Goal: Transaction & Acquisition: Purchase product/service

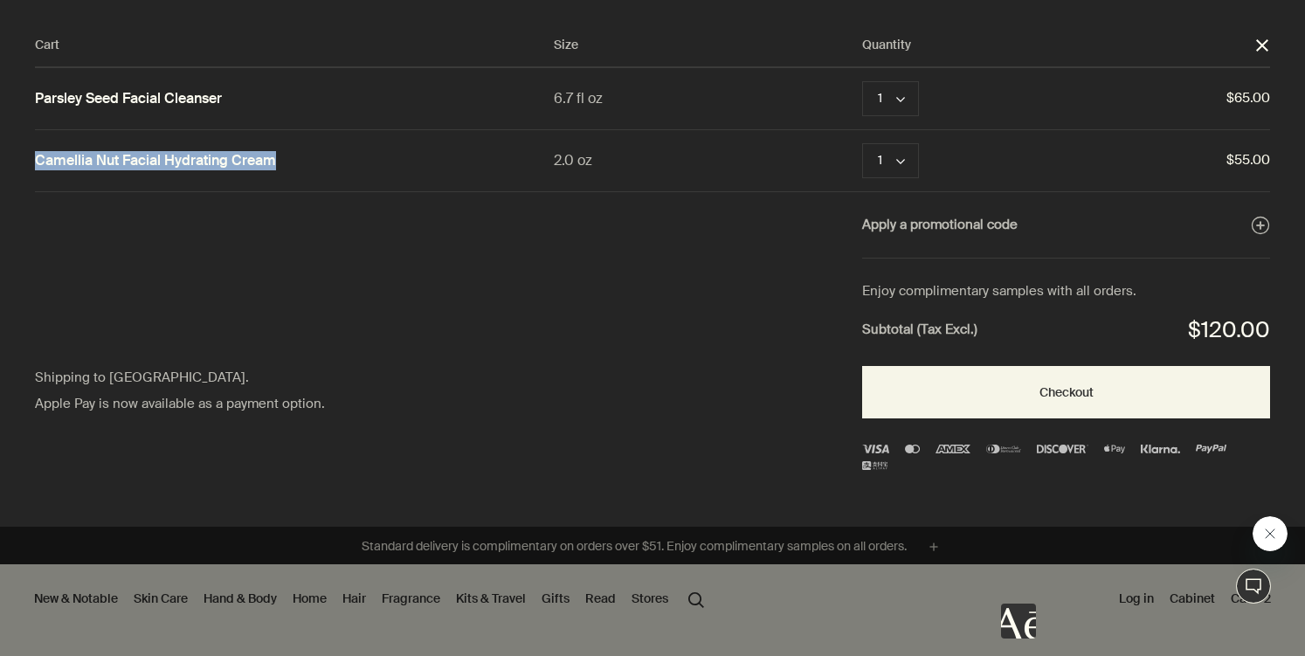
click at [1269, 47] on button "close" at bounding box center [1263, 46] width 16 height 16
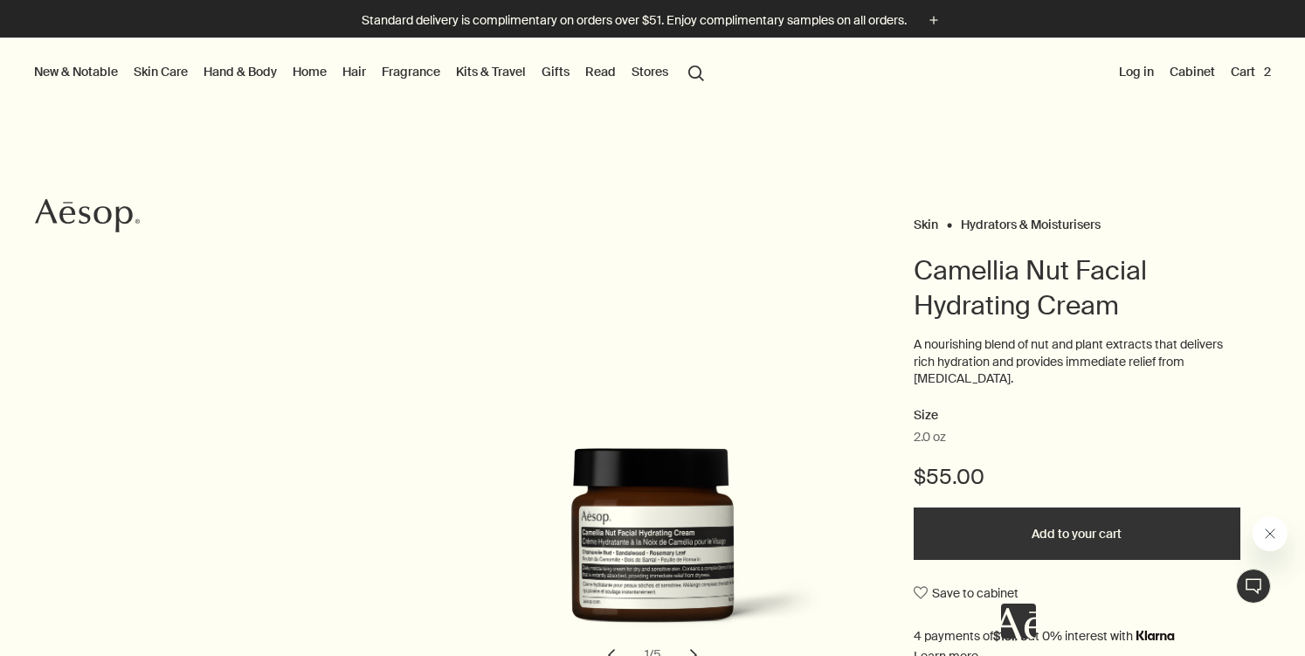
click at [698, 85] on button "search Search" at bounding box center [696, 71] width 31 height 33
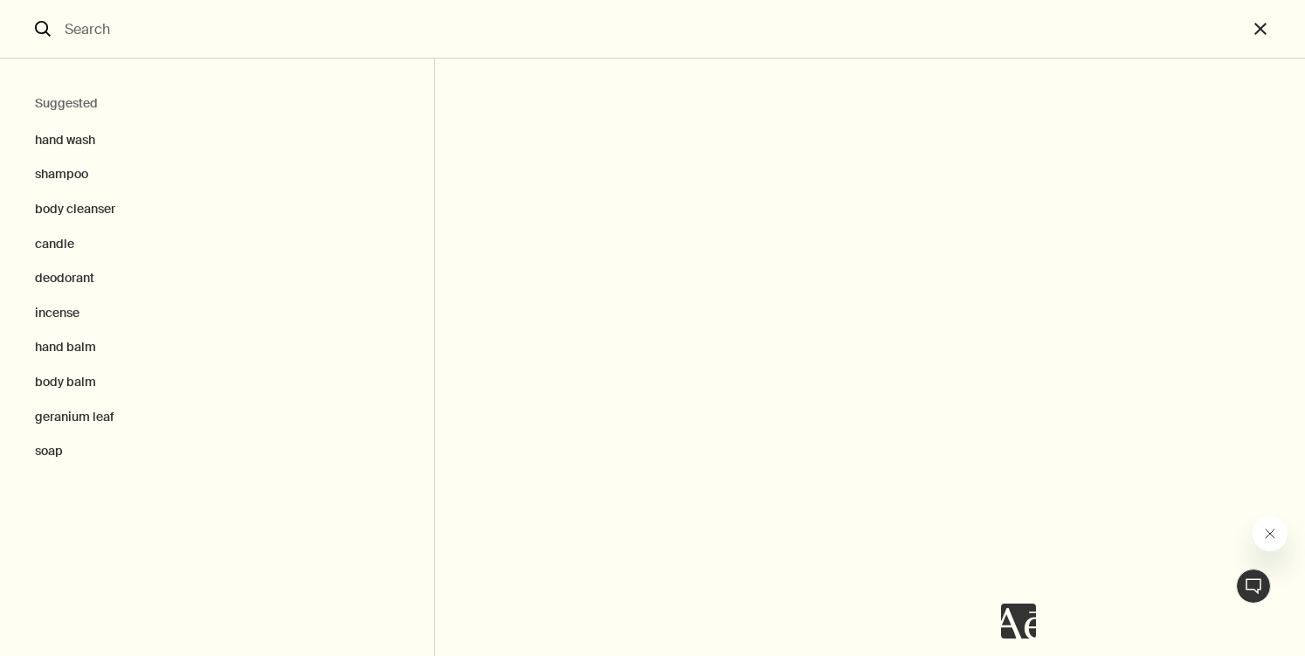
click at [564, 48] on input "Search" at bounding box center [653, 29] width 1190 height 58
type input "Resurrection Aromatique Hand Balm"
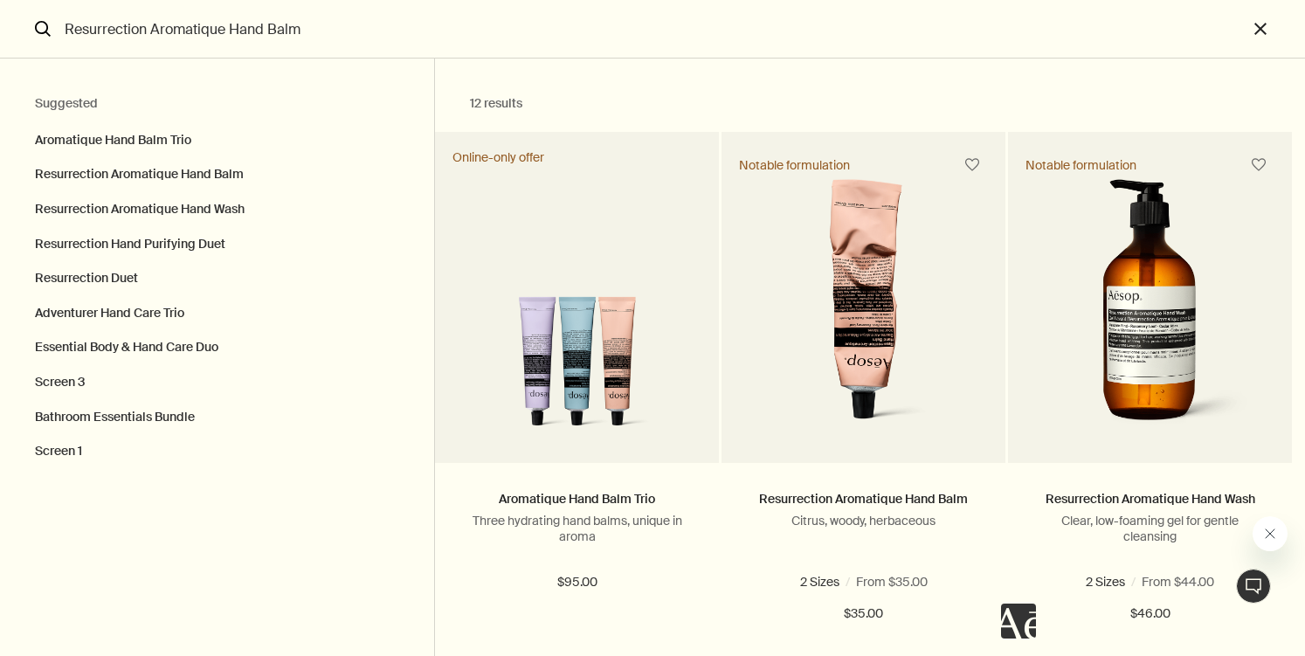
click at [350, 25] on input "Resurrection Aromatique Hand Balm" at bounding box center [653, 29] width 1190 height 58
click at [0, 0] on html "Skip to main content Standard delivery is complimentary on orders over $51. Enj…" at bounding box center [652, 328] width 1305 height 656
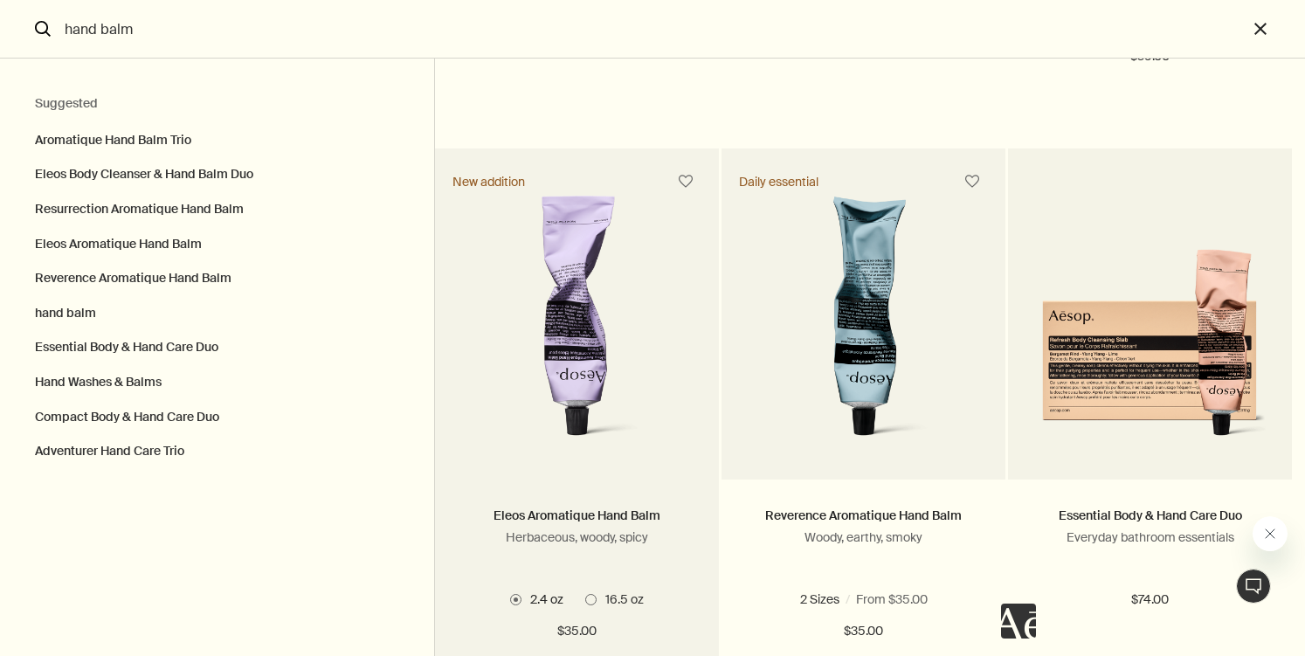
scroll to position [587, 0]
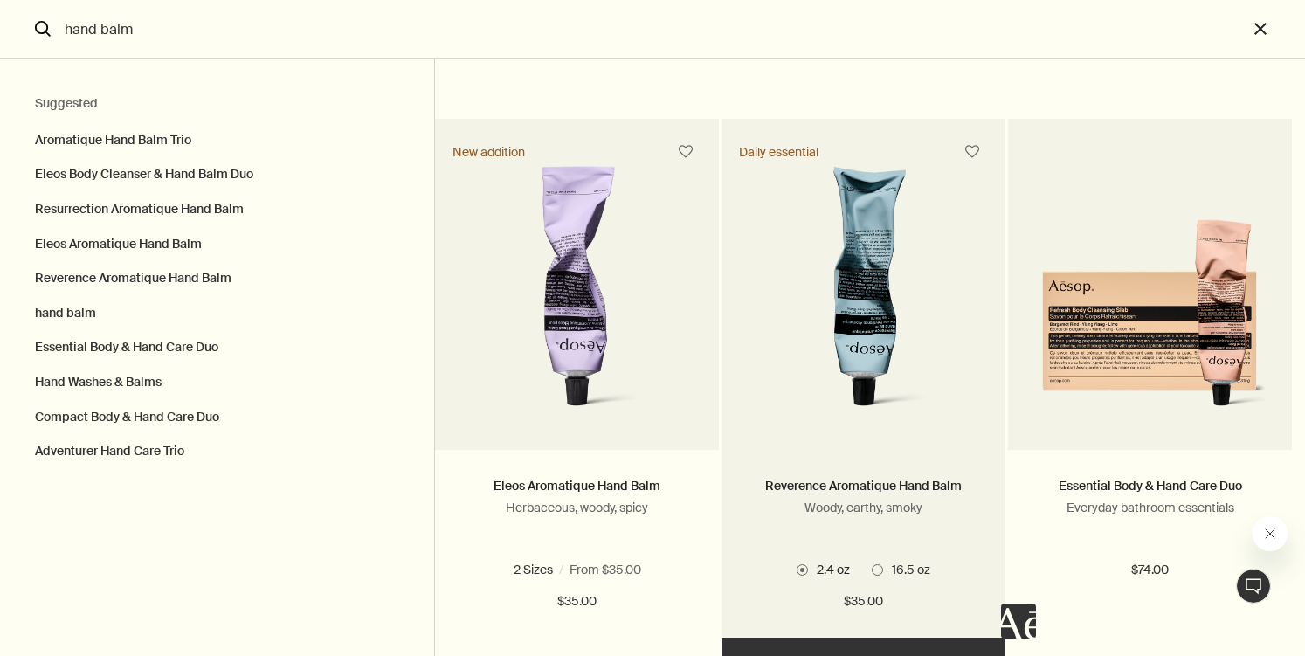
type input "hand balm"
click at [764, 390] on img "Search" at bounding box center [864, 295] width 218 height 258
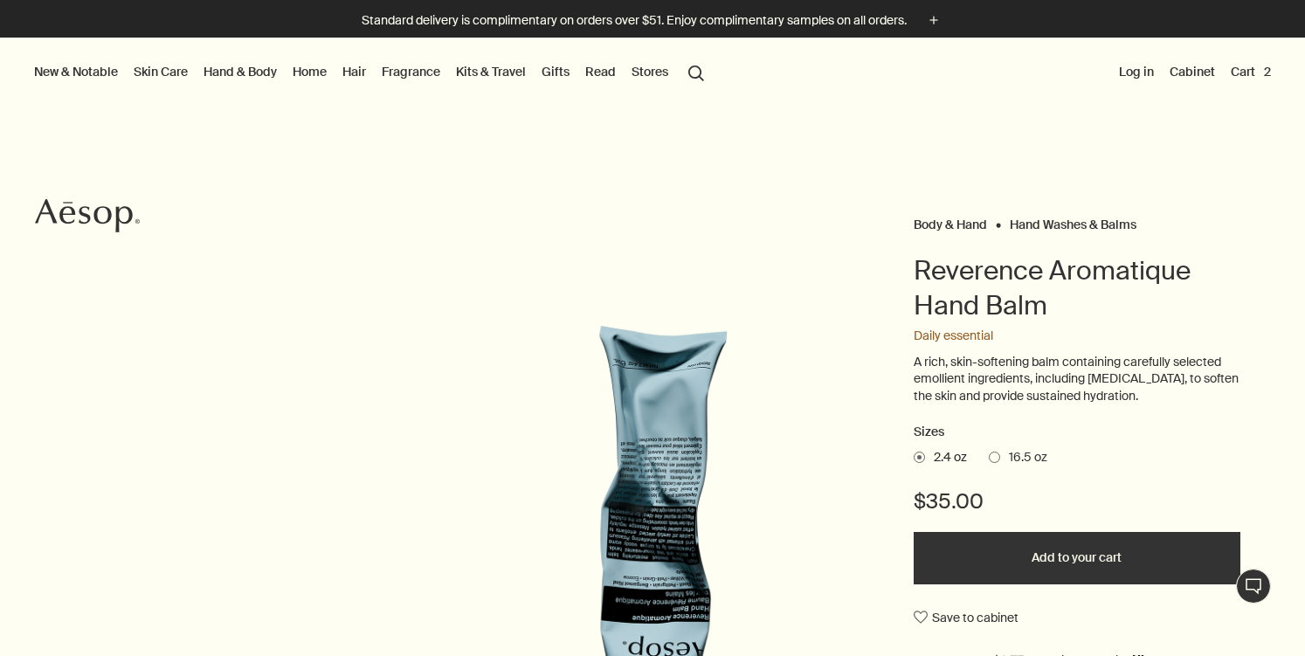
click at [1115, 545] on button "Add to your cart" at bounding box center [1077, 558] width 327 height 52
click at [1238, 64] on button "Cart 3" at bounding box center [1251, 71] width 47 height 23
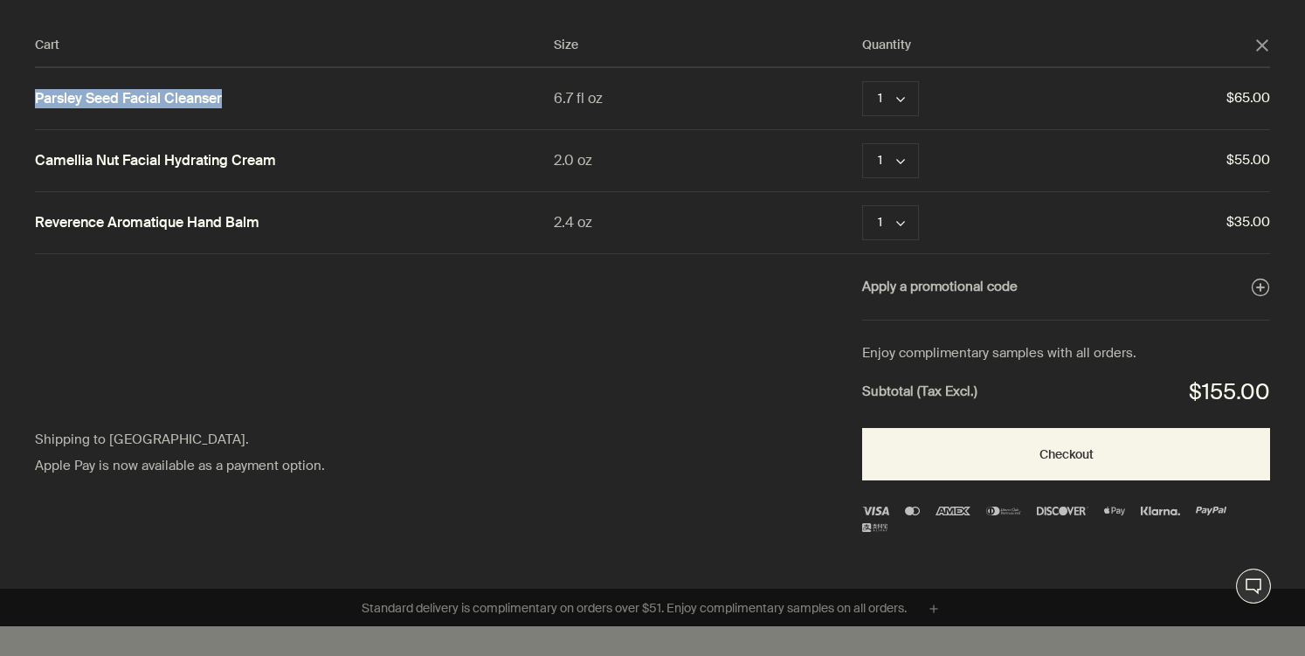
drag, startPoint x: 232, startPoint y: 100, endPoint x: 0, endPoint y: 100, distance: 231.5
click at [0, 100] on div "Cart Size Quantity close Parsley Seed Facial Cleanser 6.7 fl oz 1 chevron Remov…" at bounding box center [670, 294] width 1340 height 589
copy link "Parsley Seed Facial Cleanser"
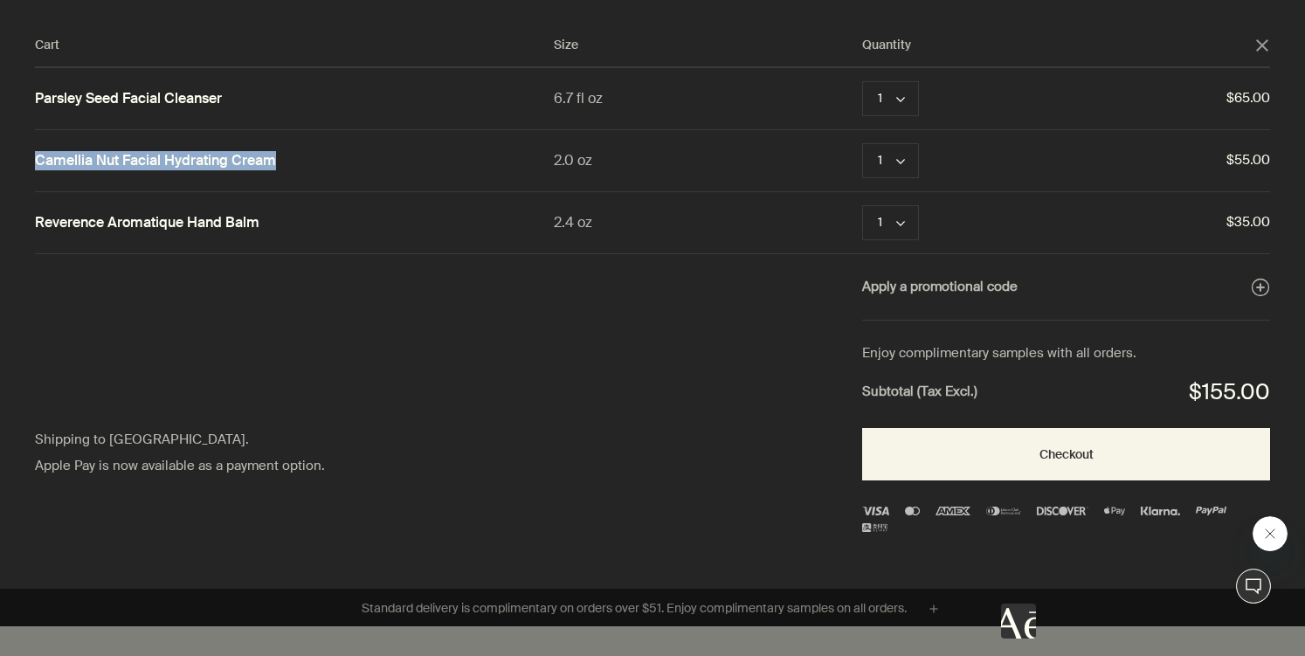
drag, startPoint x: 283, startPoint y: 159, endPoint x: 19, endPoint y: 153, distance: 263.9
click at [19, 153] on div "Cart Size Quantity close Parsley Seed Facial Cleanser 6.7 fl oz 1 chevron Remov…" at bounding box center [670, 294] width 1340 height 589
copy link "Camellia Nut Facial Hydrating Cream"
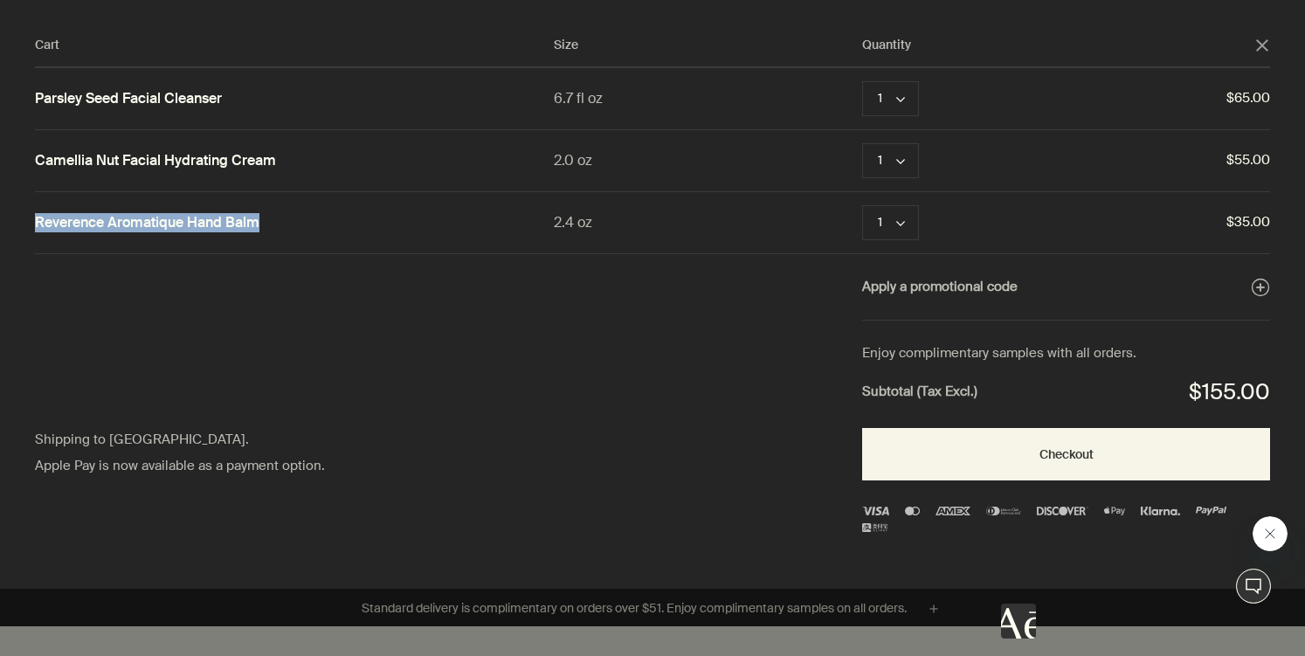
drag, startPoint x: 268, startPoint y: 225, endPoint x: 0, endPoint y: 225, distance: 268.2
click at [0, 225] on div "Cart Size Quantity close Parsley Seed Facial Cleanser 6.7 fl oz 1 chevron Remov…" at bounding box center [670, 294] width 1340 height 589
copy link "Reverence Aromatique Hand Balm"
click at [1259, 33] on div "Cart Size Quantity close Parsley Seed Facial Cleanser 6.7 fl oz 1 chevron Remov…" at bounding box center [670, 294] width 1340 height 589
click at [1268, 45] on icon "close" at bounding box center [1262, 45] width 12 height 12
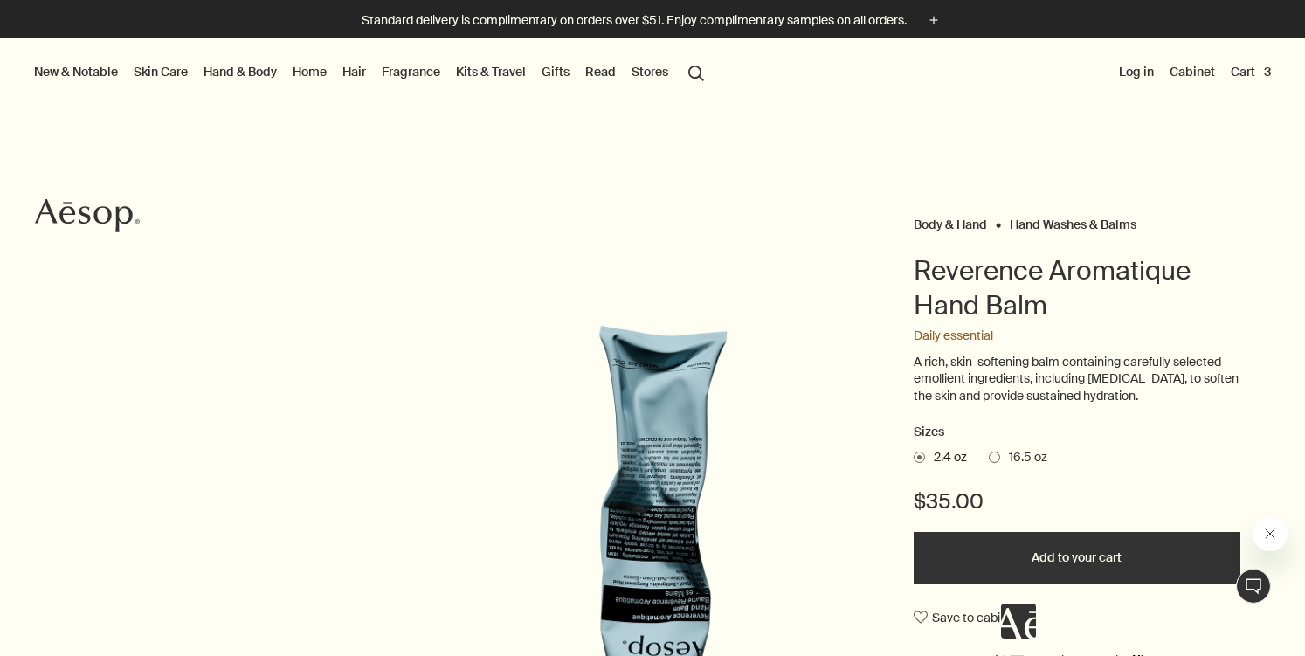
click at [702, 78] on button "search Search" at bounding box center [696, 71] width 31 height 33
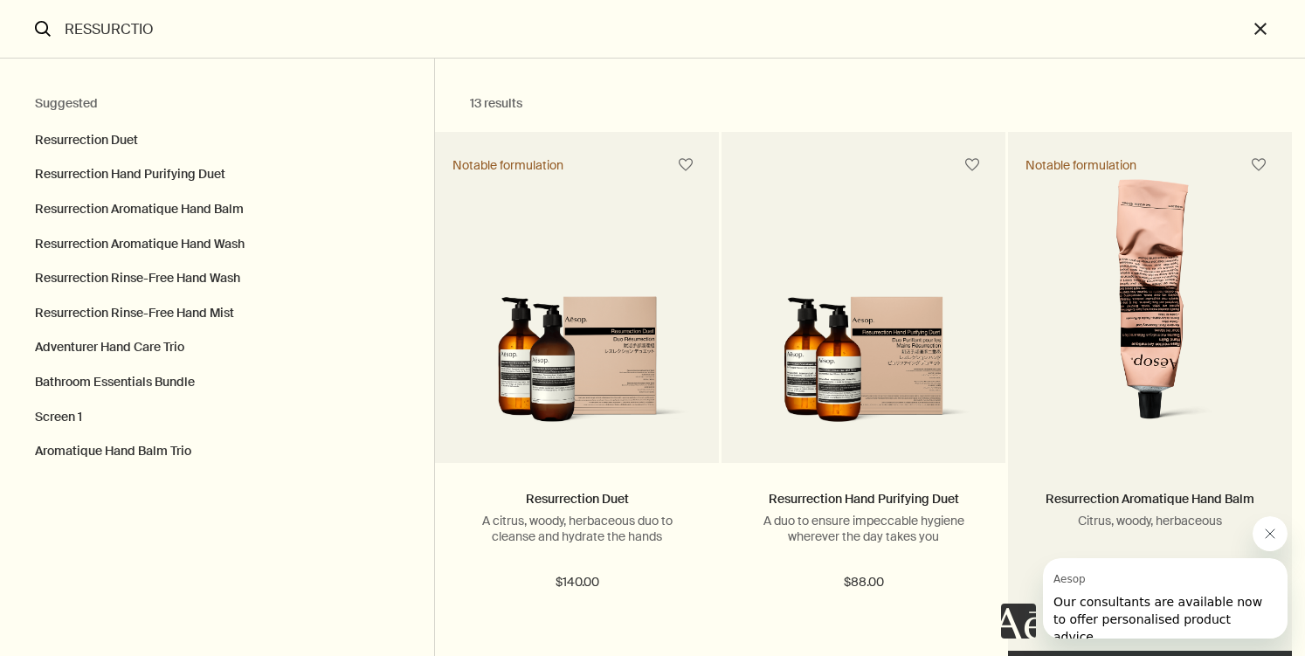
type input "RESSURCTIO"
click at [1199, 380] on img "Search" at bounding box center [1150, 308] width 218 height 258
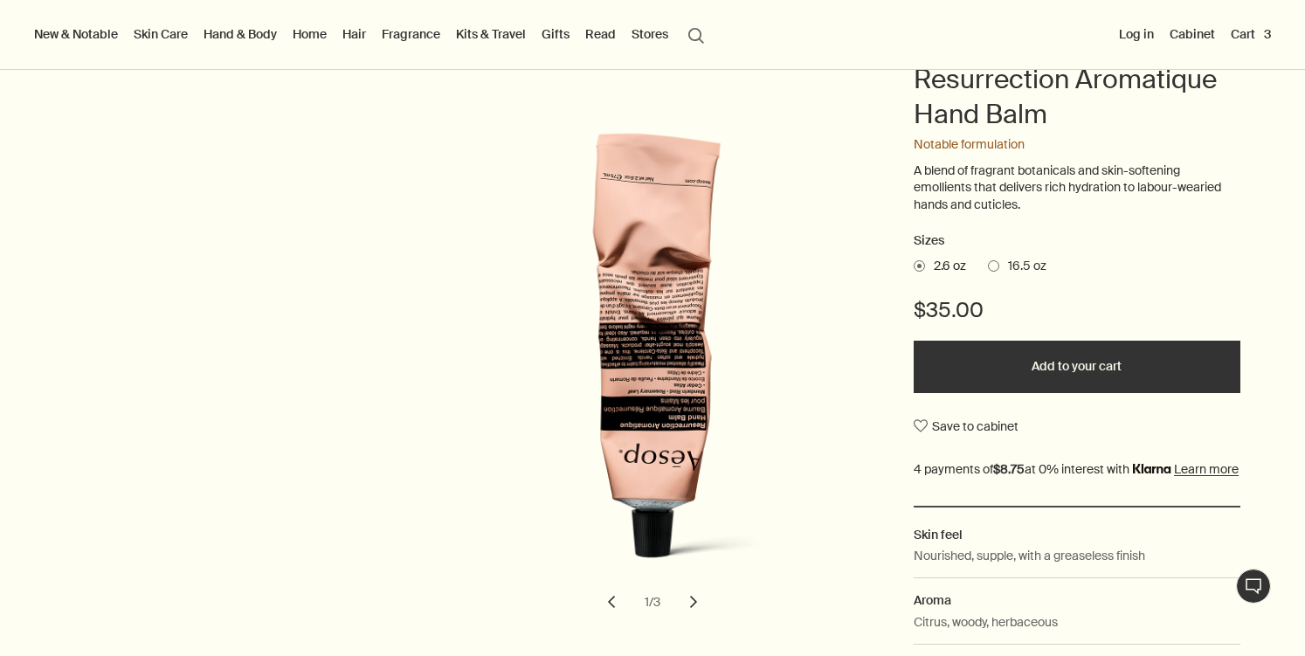
scroll to position [295, 0]
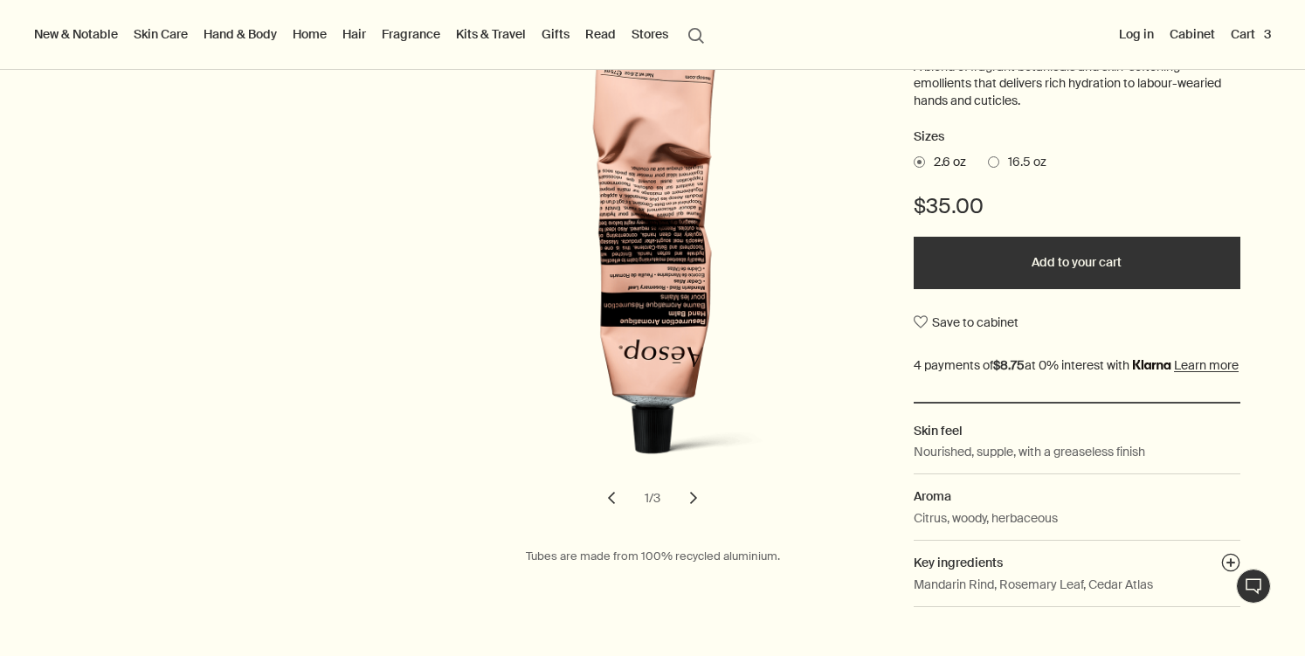
click at [695, 508] on button "chevron" at bounding box center [693, 498] width 38 height 38
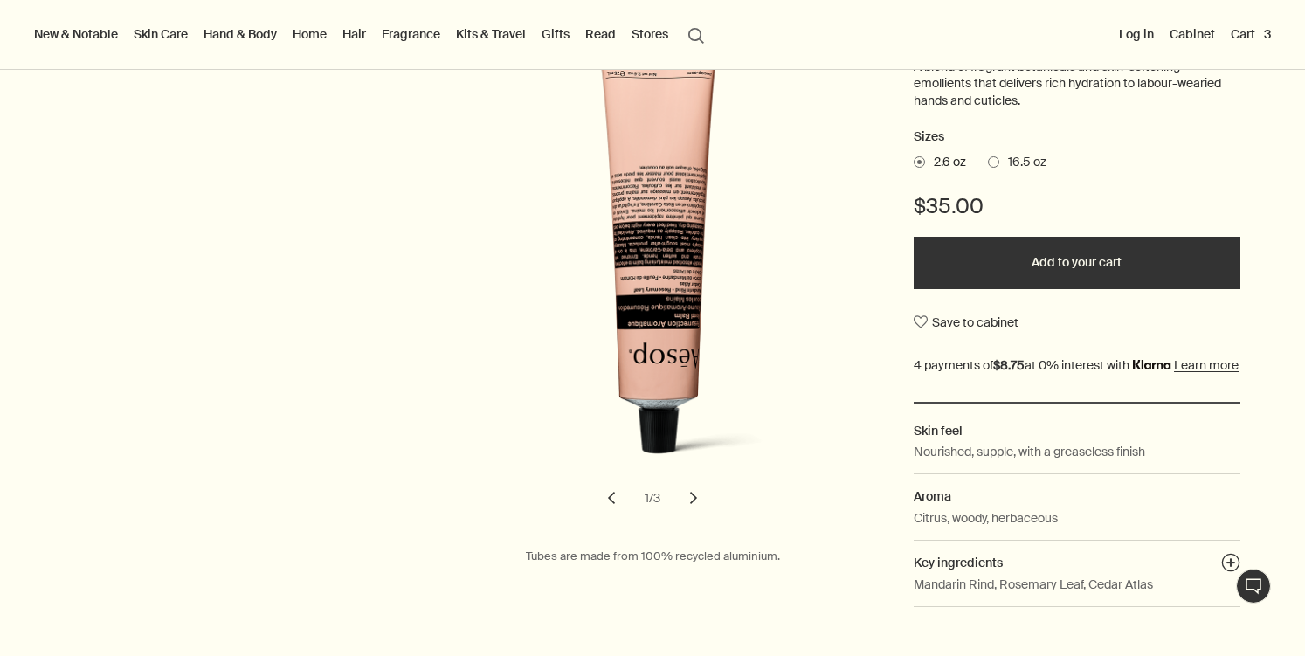
click at [695, 508] on button "chevron" at bounding box center [693, 498] width 38 height 38
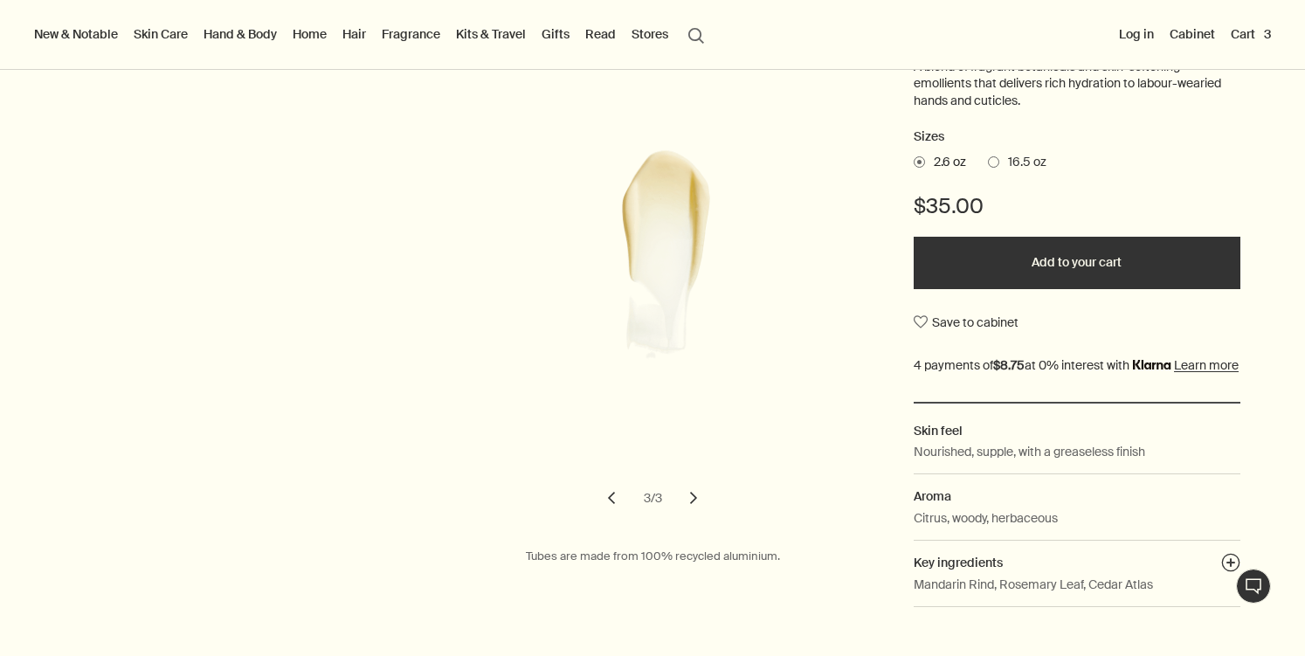
click at [692, 504] on button "chevron" at bounding box center [693, 498] width 38 height 38
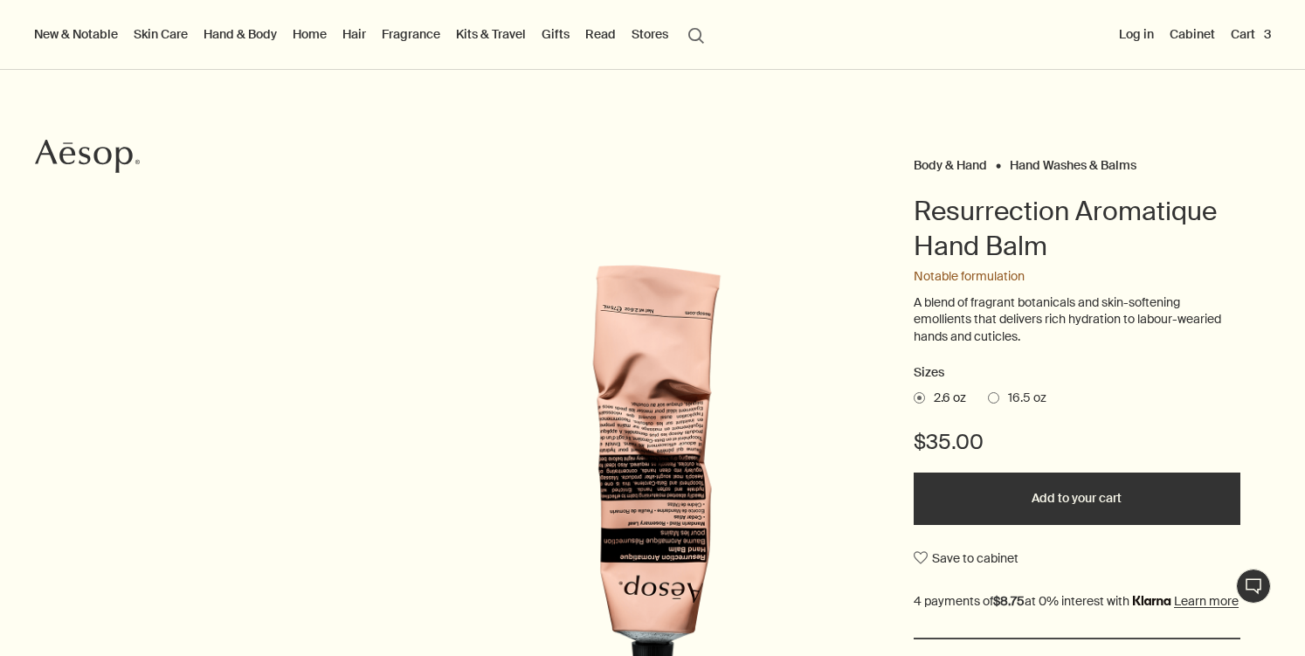
scroll to position [0, 0]
